Goal: Task Accomplishment & Management: Complete application form

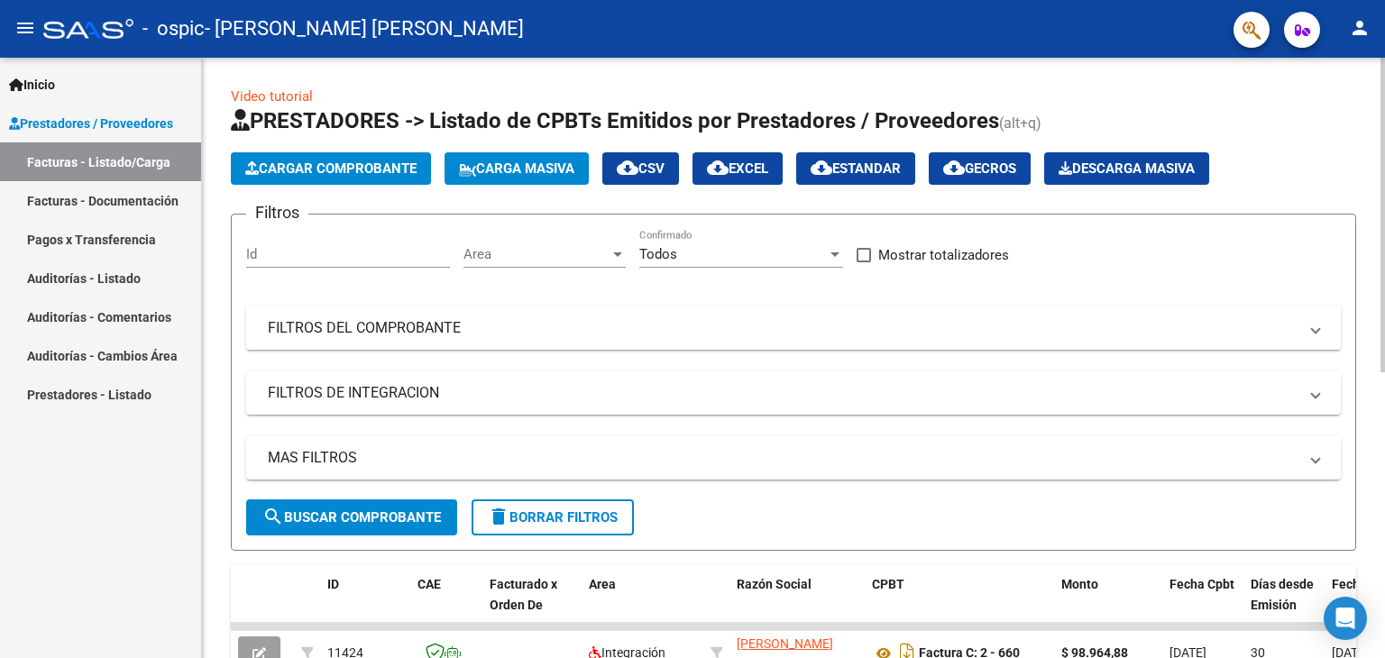
click at [330, 164] on span "Cargar Comprobante" at bounding box center [330, 168] width 171 height 16
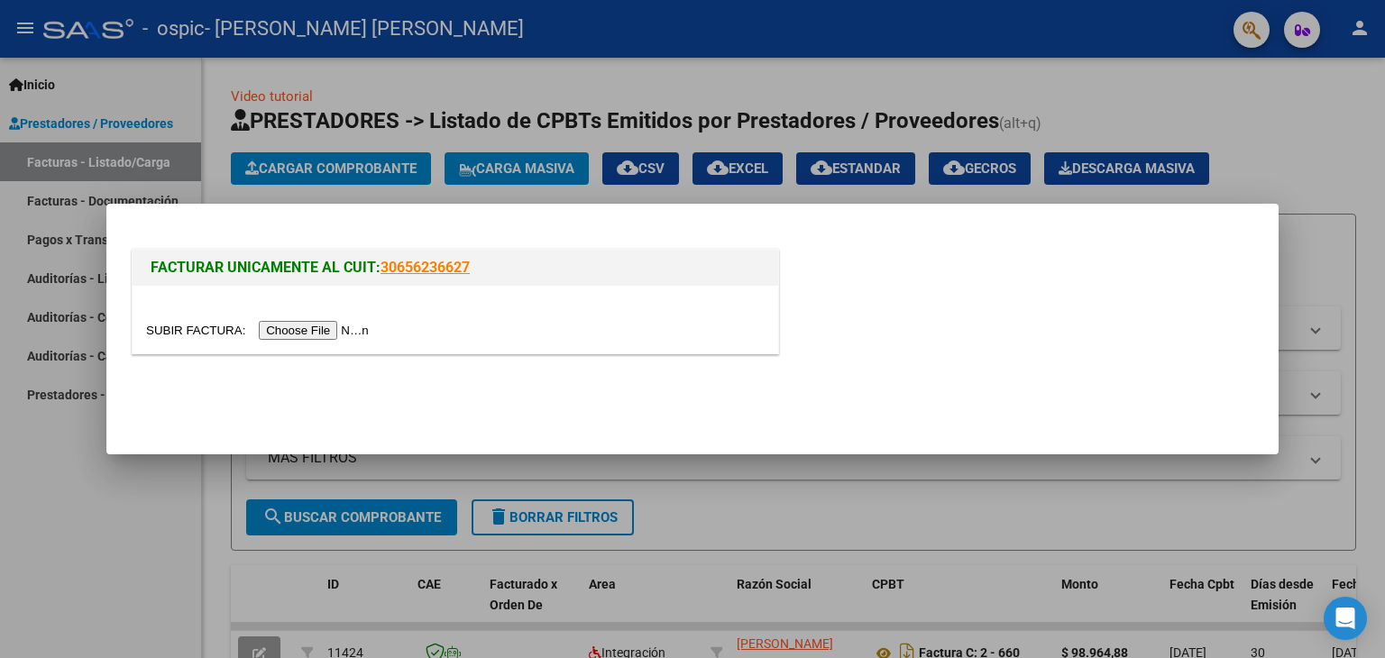
click at [335, 326] on input "file" at bounding box center [260, 330] width 228 height 19
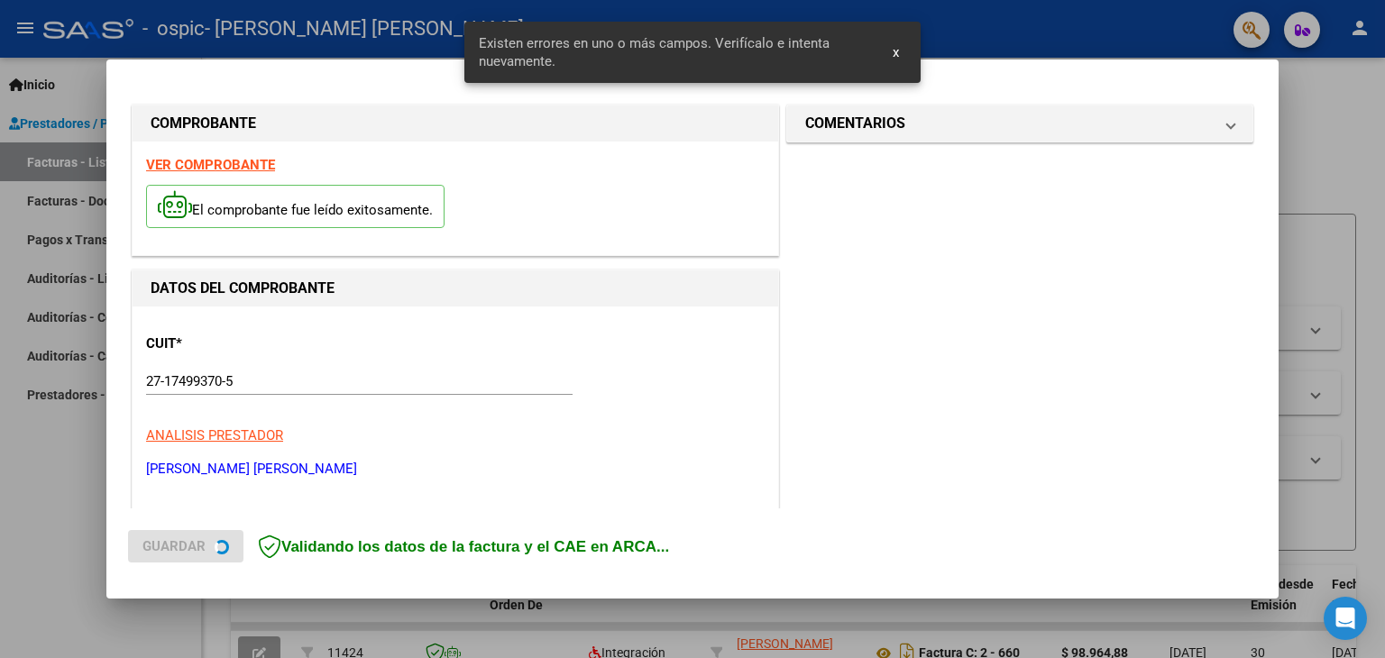
scroll to position [379, 0]
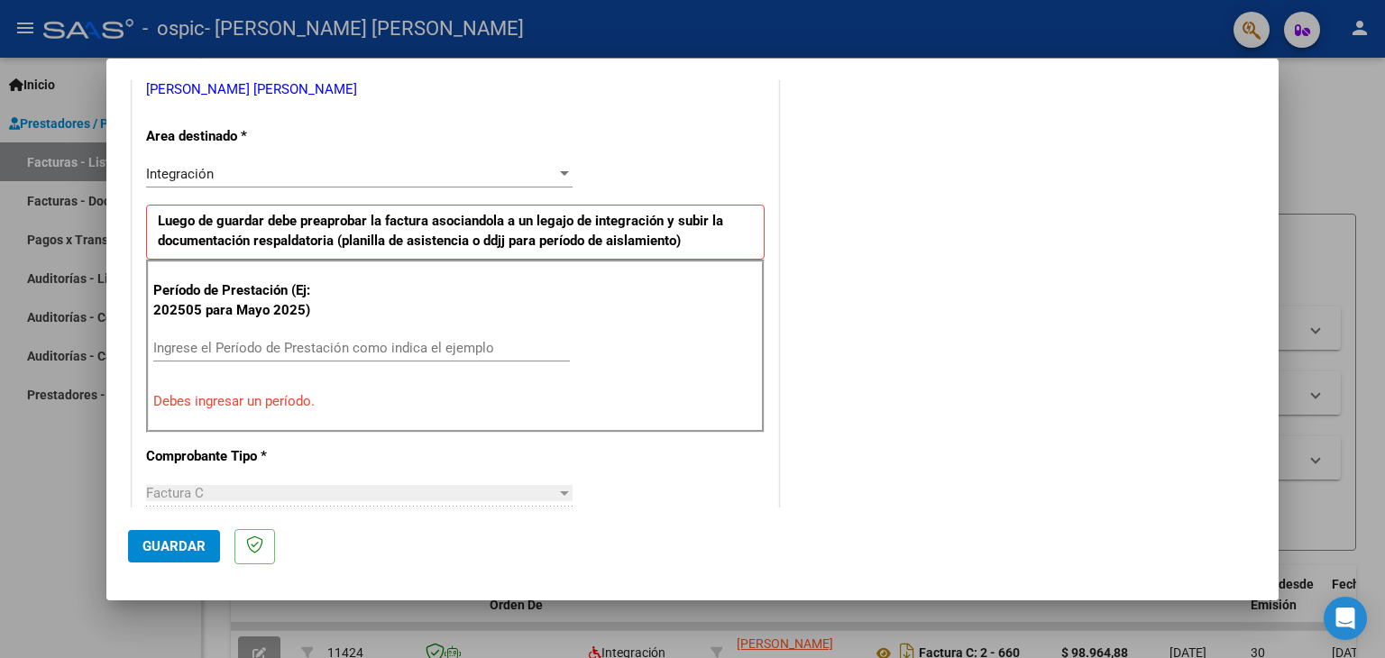
click at [183, 344] on input "Ingrese el Período de Prestación como indica el ejemplo" at bounding box center [361, 348] width 417 height 16
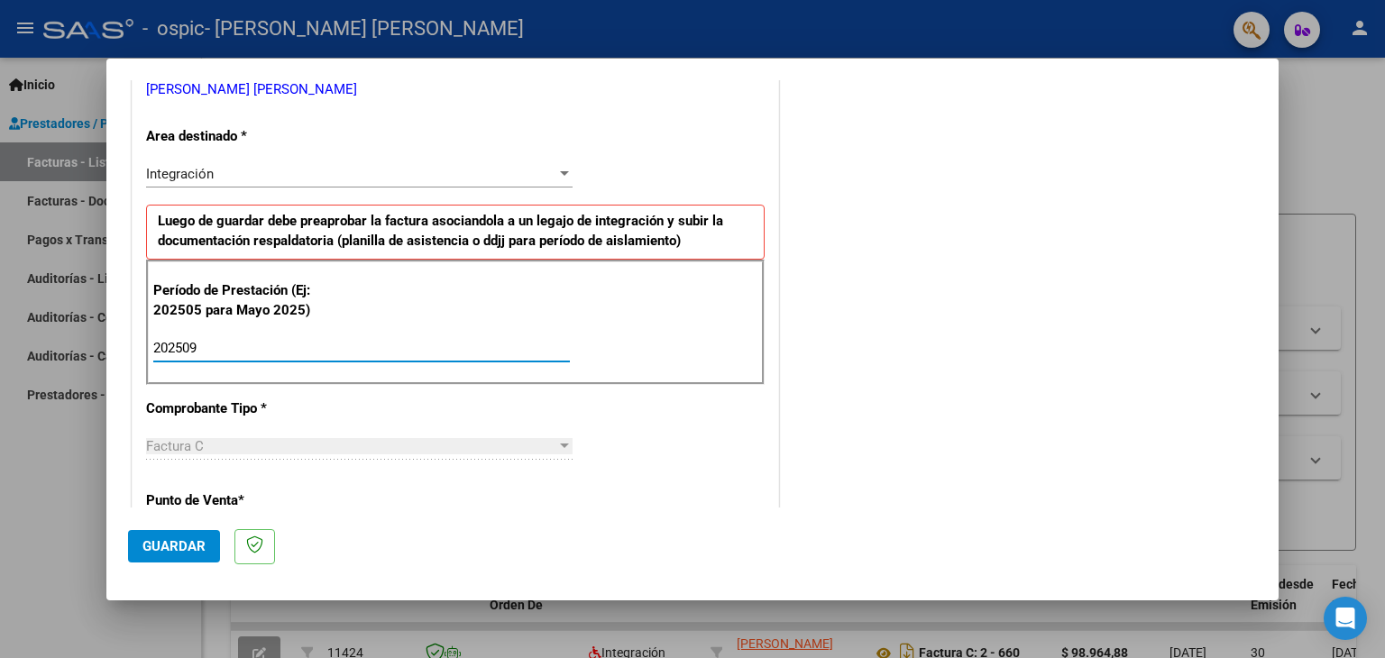
type input "202509"
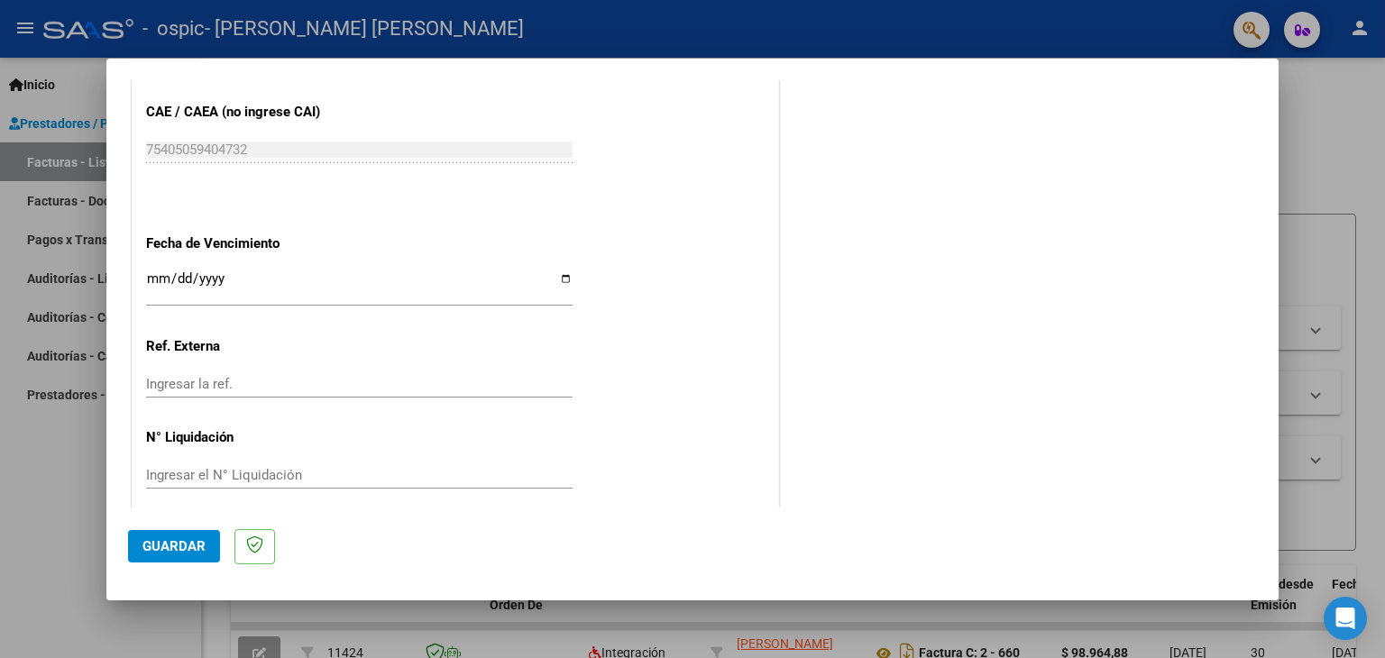
scroll to position [1149, 0]
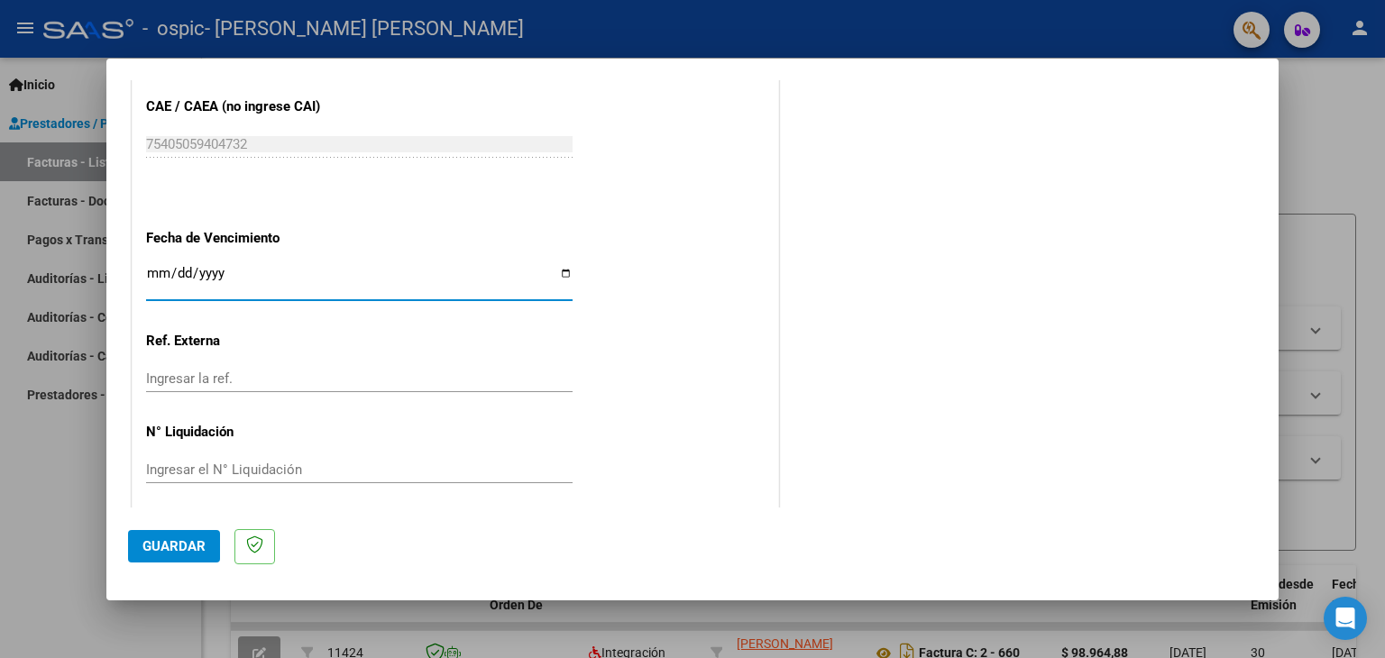
click at [558, 271] on input "Ingresar la fecha" at bounding box center [359, 280] width 426 height 29
type input "[DATE]"
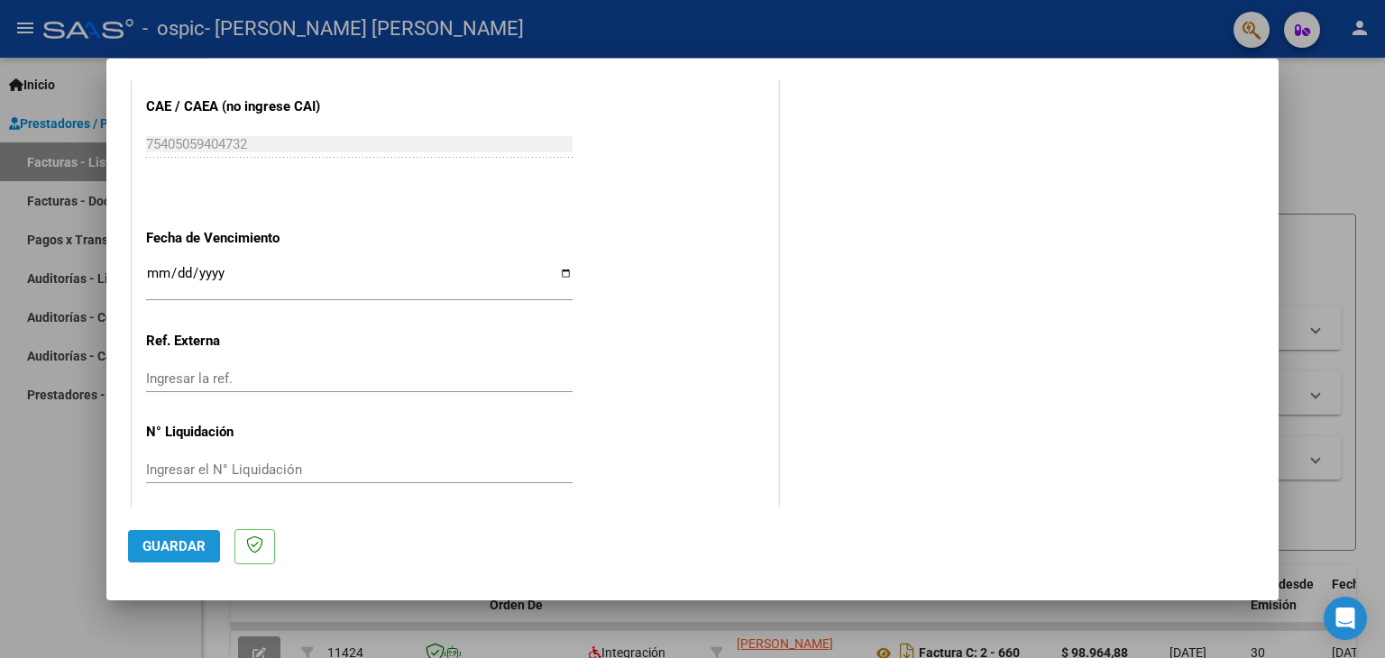
click at [170, 546] on span "Guardar" at bounding box center [173, 546] width 63 height 16
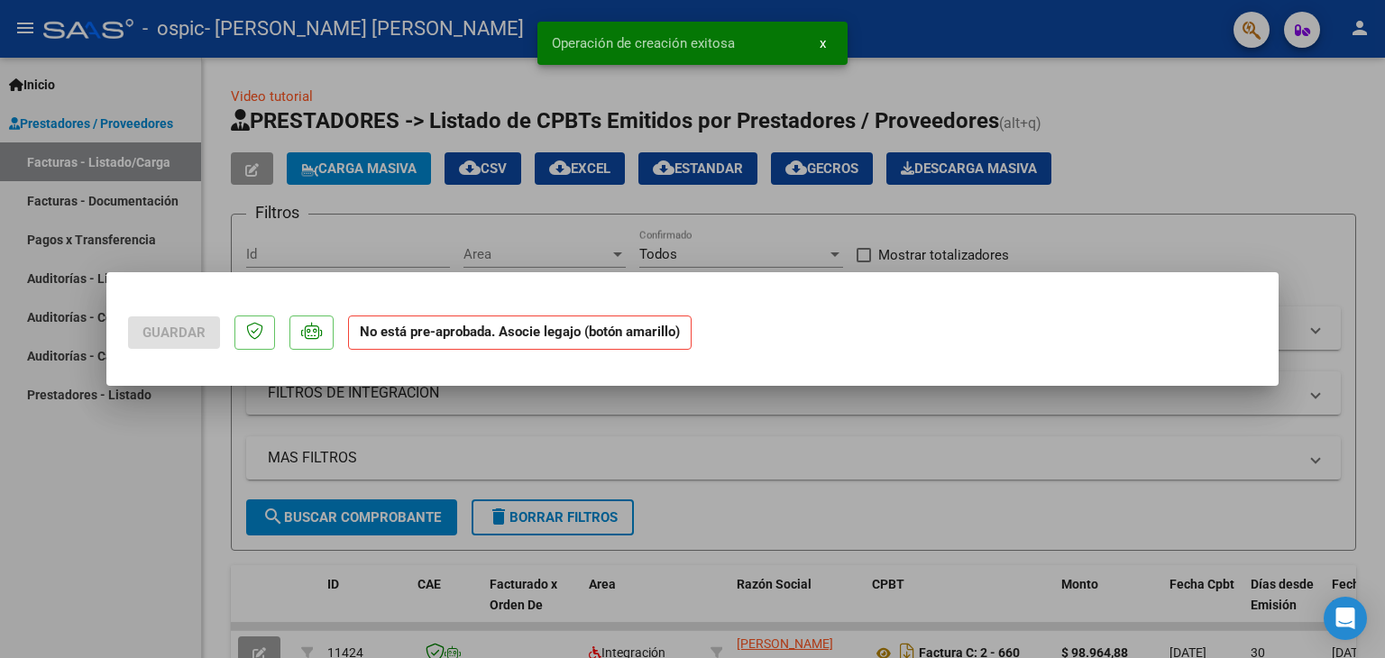
scroll to position [0, 0]
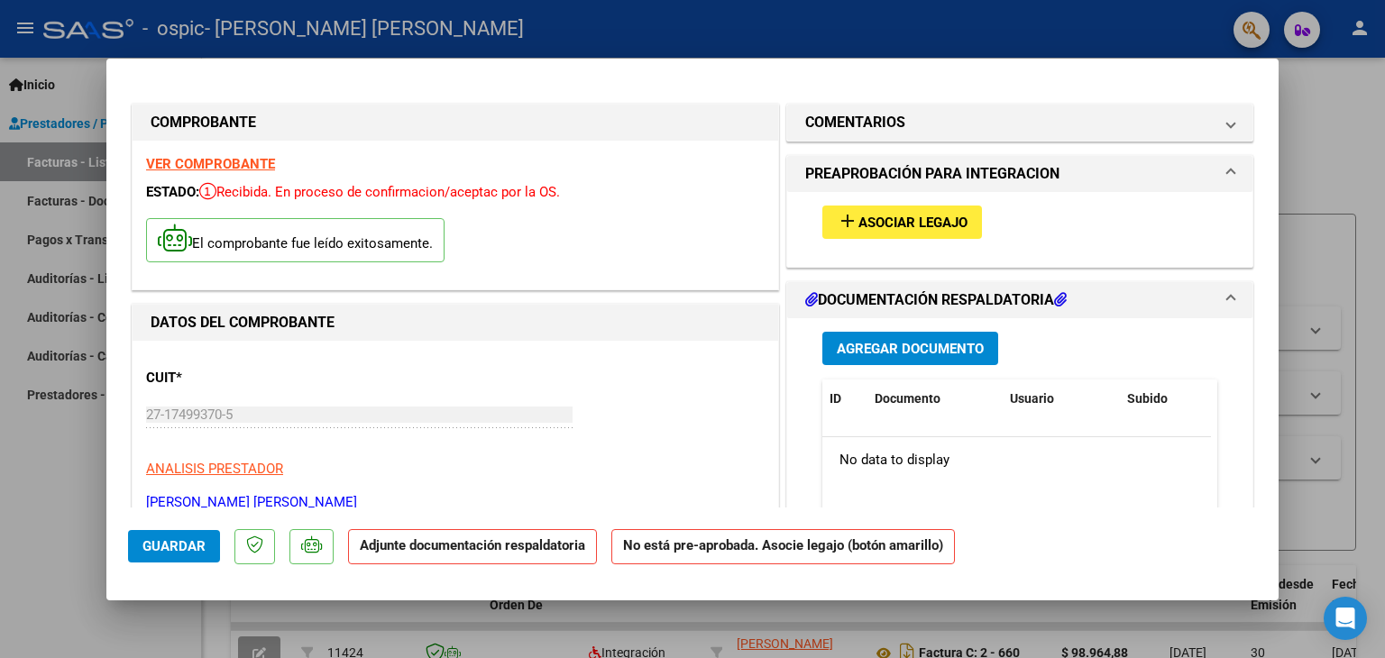
click at [895, 301] on h1 "DOCUMENTACIÓN RESPALDATORIA" at bounding box center [935, 300] width 261 height 22
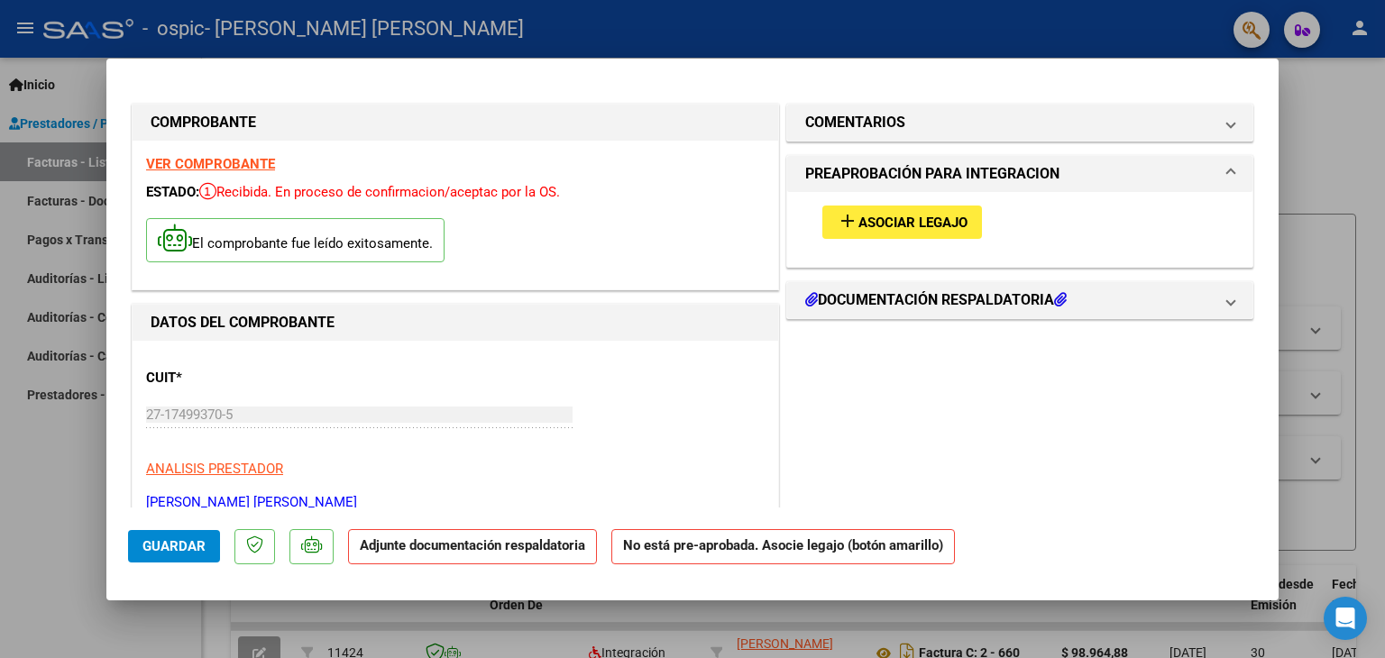
click at [881, 219] on span "Asociar Legajo" at bounding box center [912, 223] width 109 height 16
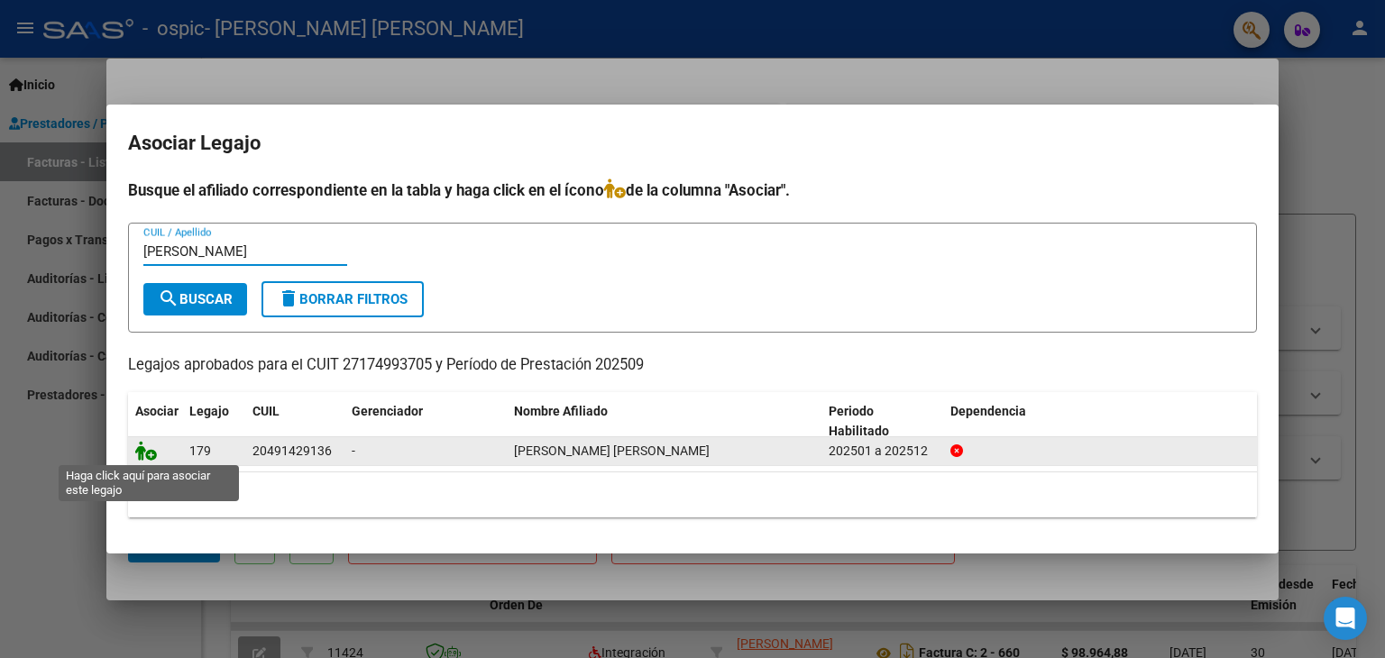
type input "[PERSON_NAME]"
click at [144, 449] on icon at bounding box center [146, 451] width 22 height 20
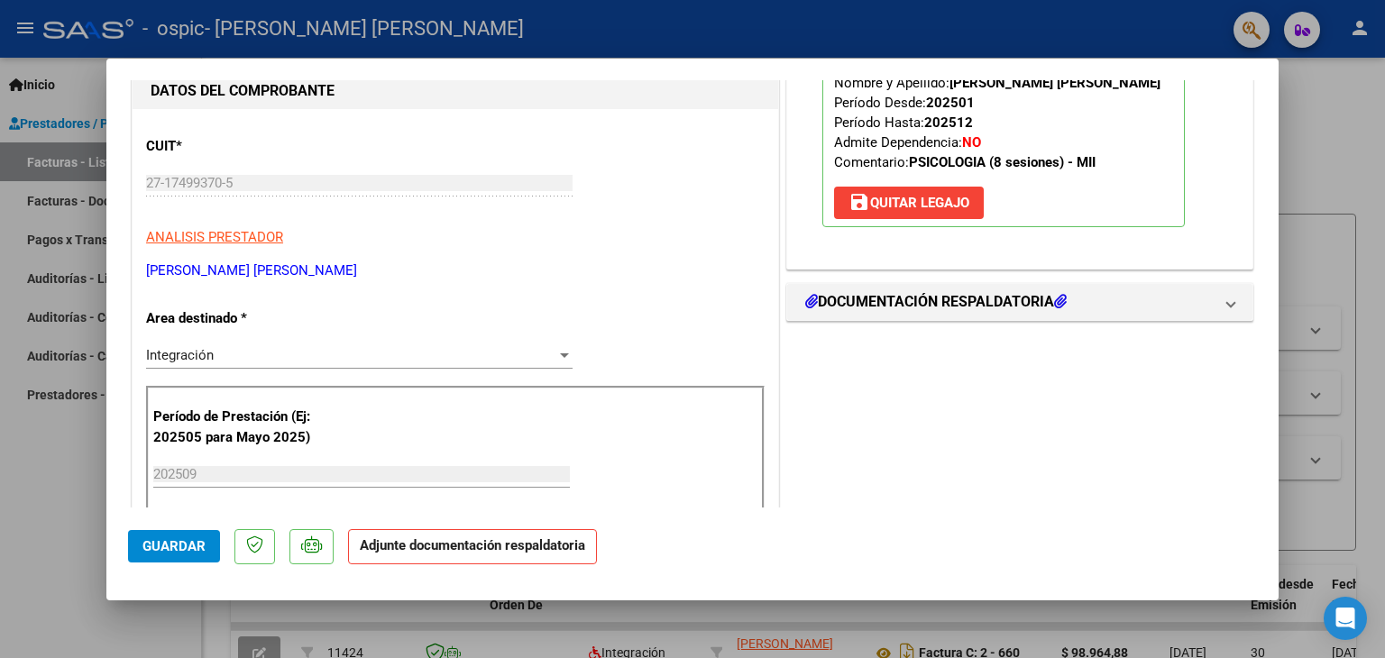
scroll to position [238, 0]
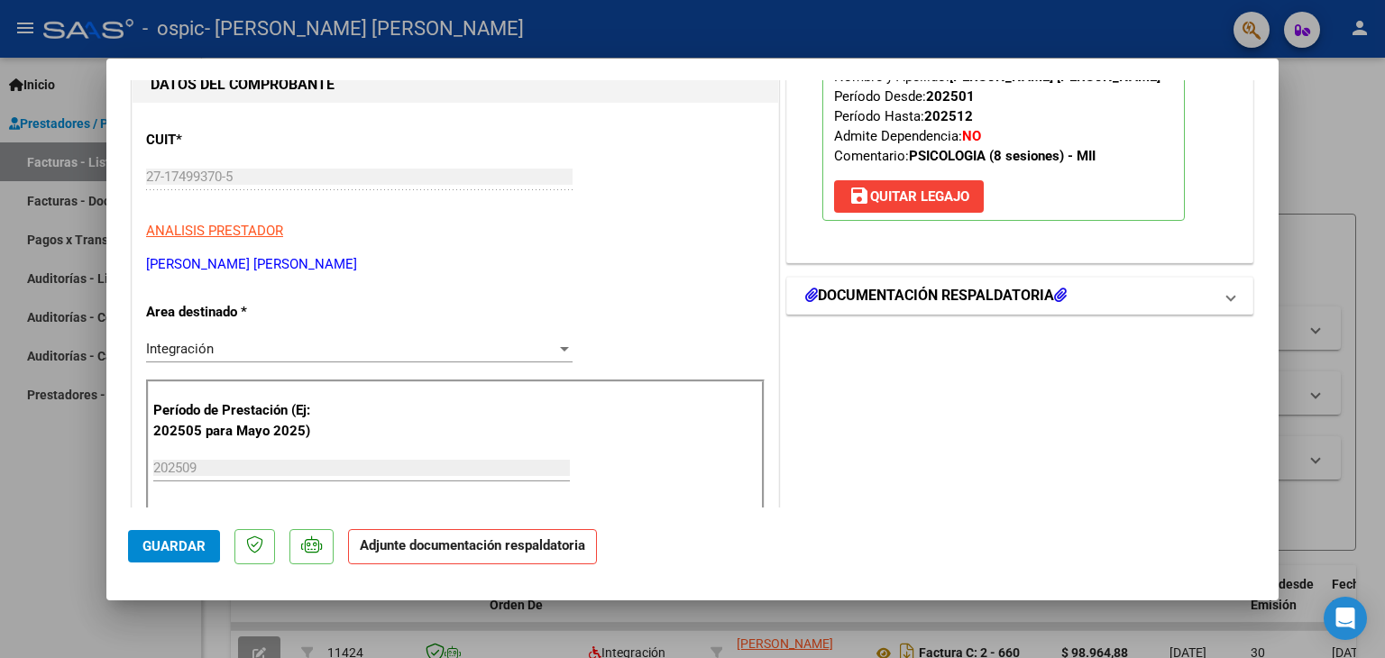
click at [1003, 300] on h1 "DOCUMENTACIÓN RESPALDATORIA" at bounding box center [935, 296] width 261 height 22
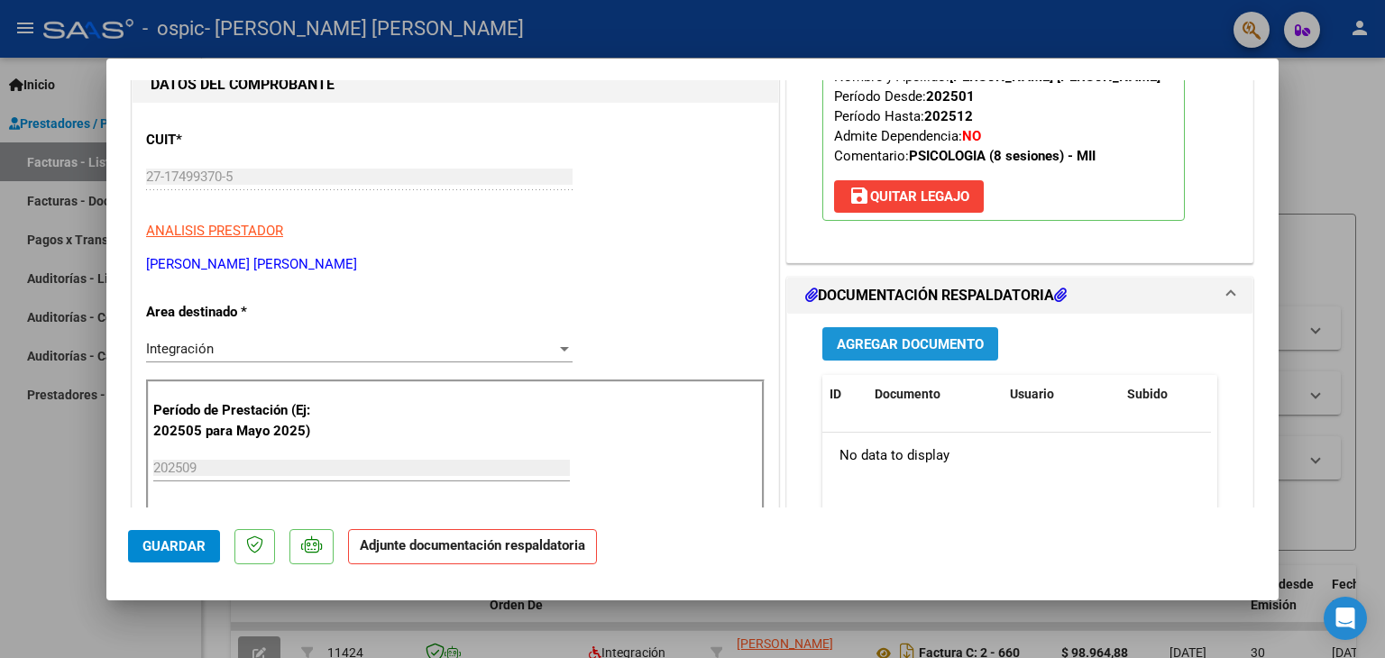
click at [876, 344] on span "Agregar Documento" at bounding box center [910, 344] width 147 height 16
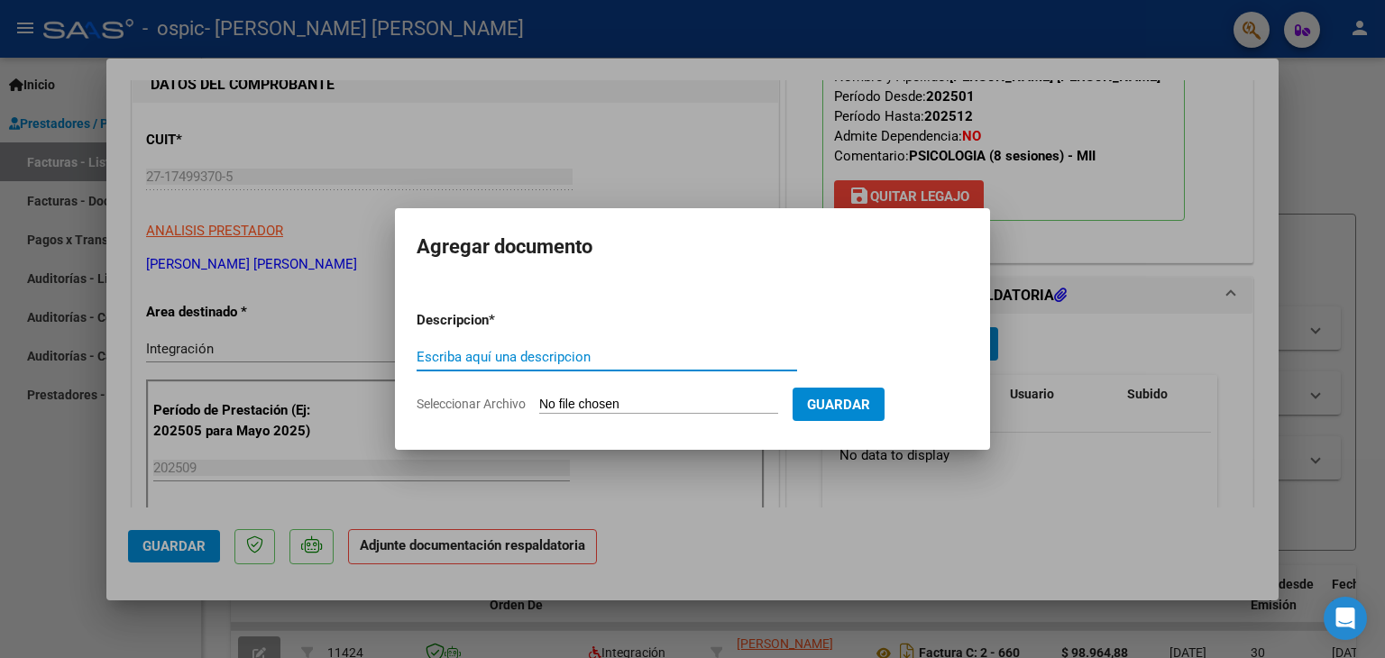
click at [436, 352] on input "Escriba aquí una descripcion" at bounding box center [607, 357] width 381 height 16
type input "PLAANILLA SEP 20245"
click at [446, 399] on span "Seleccionar Archivo" at bounding box center [471, 404] width 109 height 14
click at [539, 399] on input "Seleccionar Archivo" at bounding box center [658, 405] width 239 height 17
type input "C:\fakepath\PLANILLA [DATE] [PERSON_NAME].pdf"
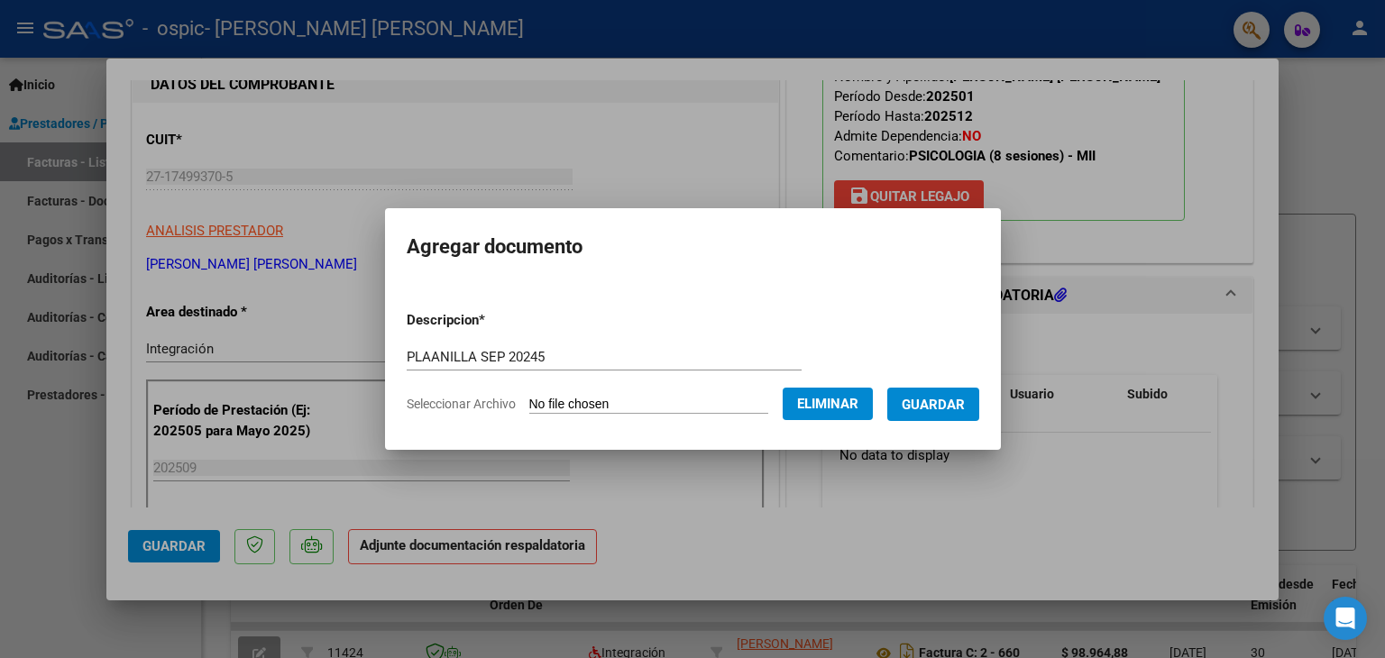
click at [934, 403] on span "Guardar" at bounding box center [933, 405] width 63 height 16
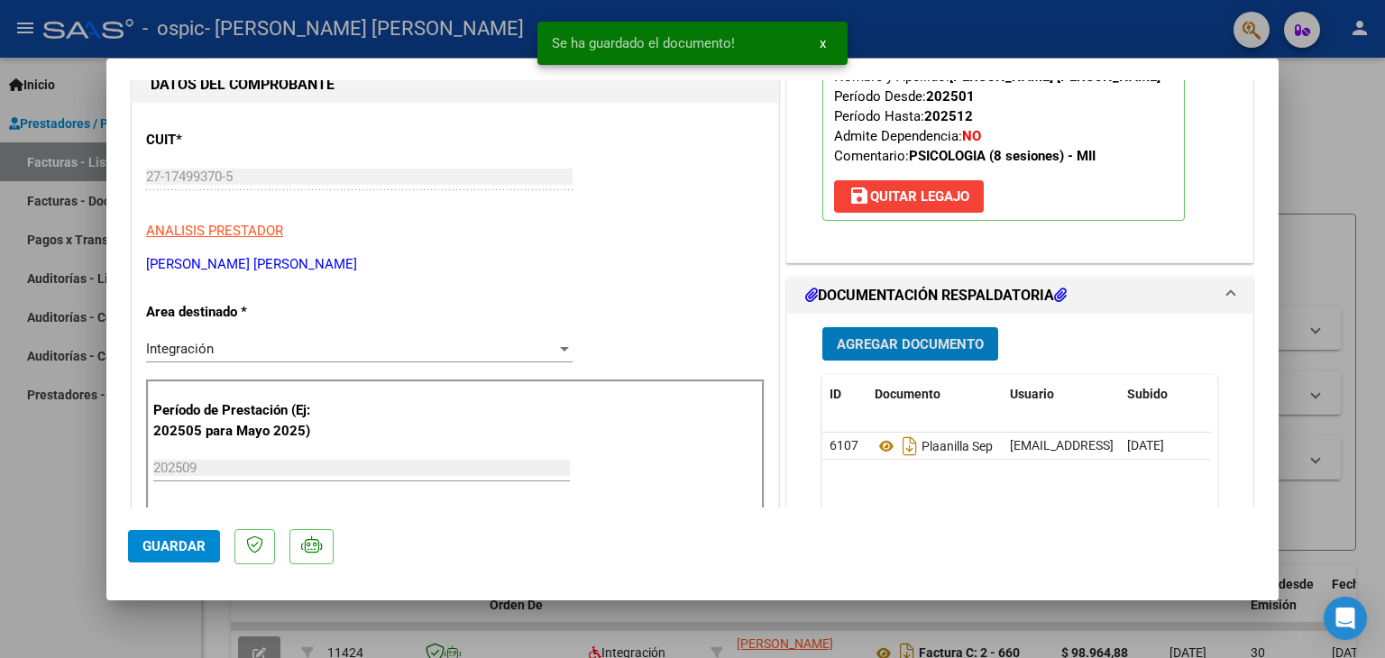
click at [166, 544] on span "Guardar" at bounding box center [173, 546] width 63 height 16
click at [820, 44] on span "x" at bounding box center [823, 43] width 6 height 16
